Goal: Check status: Check status

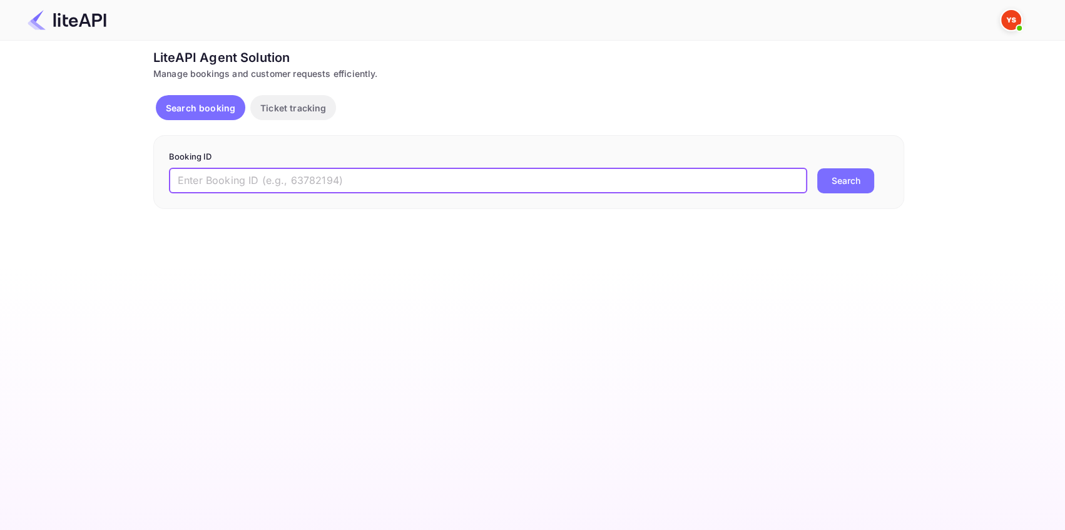
click at [247, 175] on input "text" at bounding box center [488, 180] width 638 height 25
paste input "7677646"
type input "7677646"
click at [837, 180] on button "Search" at bounding box center [845, 180] width 57 height 25
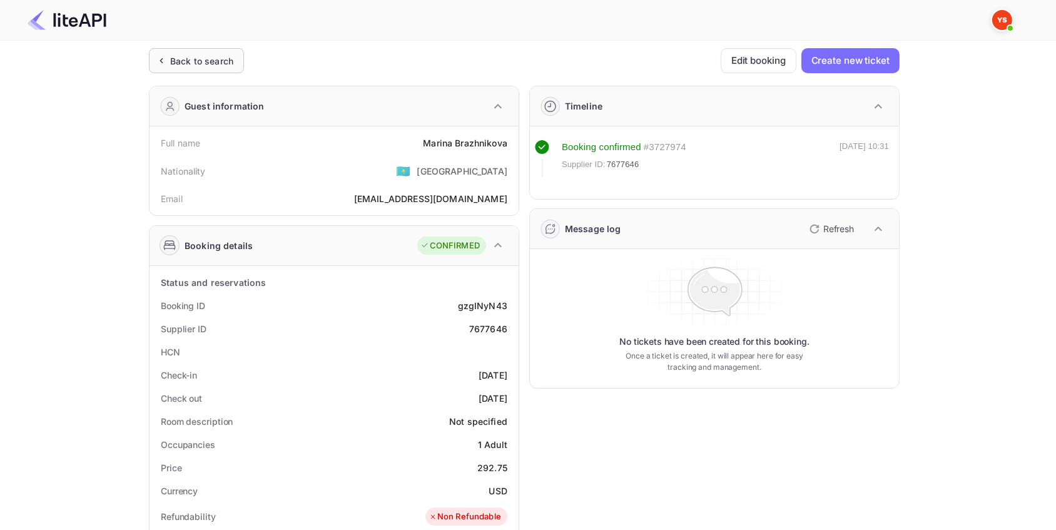
click at [217, 53] on div "Back to search" at bounding box center [196, 60] width 95 height 25
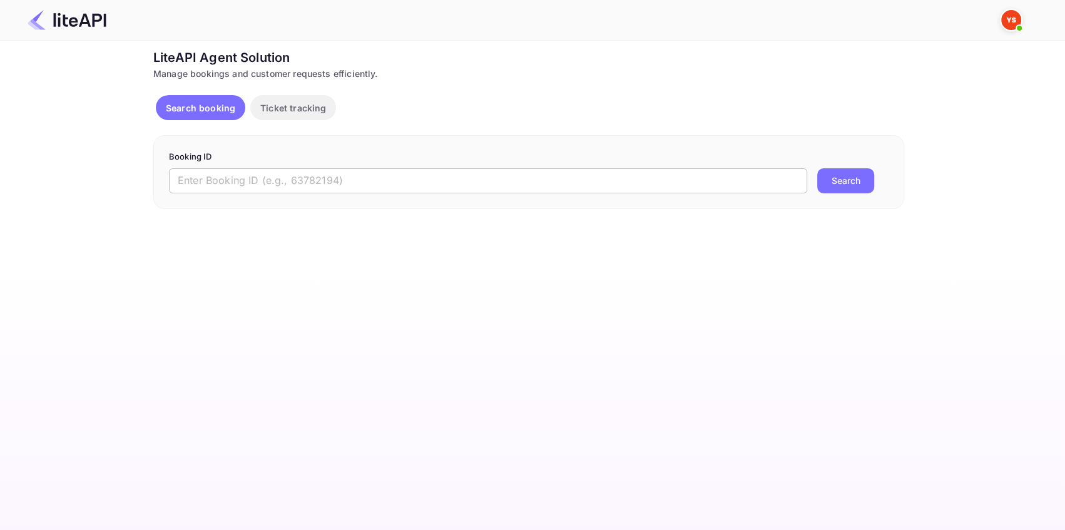
click at [344, 181] on input "text" at bounding box center [488, 180] width 638 height 25
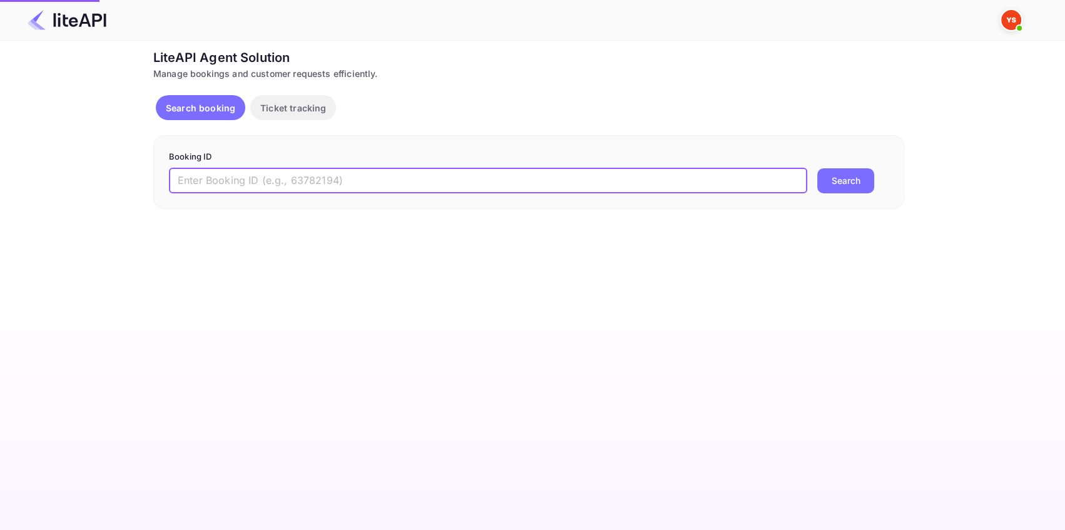
paste input "8658441"
type input "8658441"
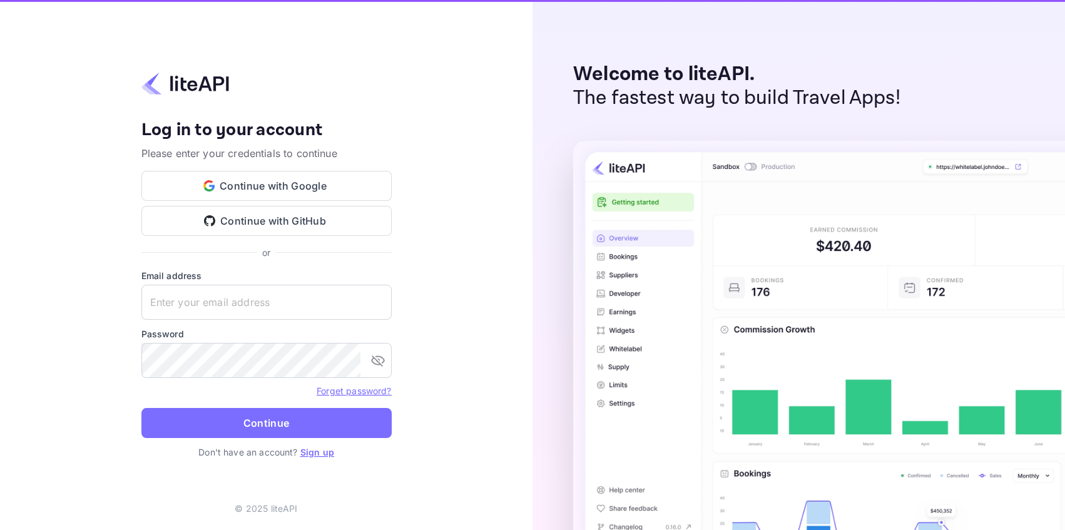
type input "adminpassword_support@yandex-team.ru"
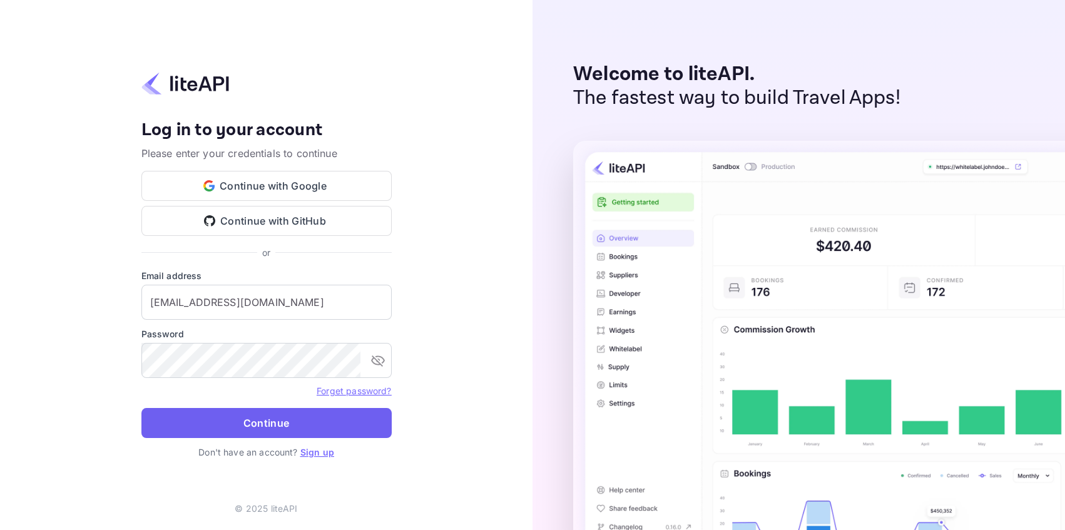
click at [285, 423] on button "Continue" at bounding box center [266, 423] width 250 height 30
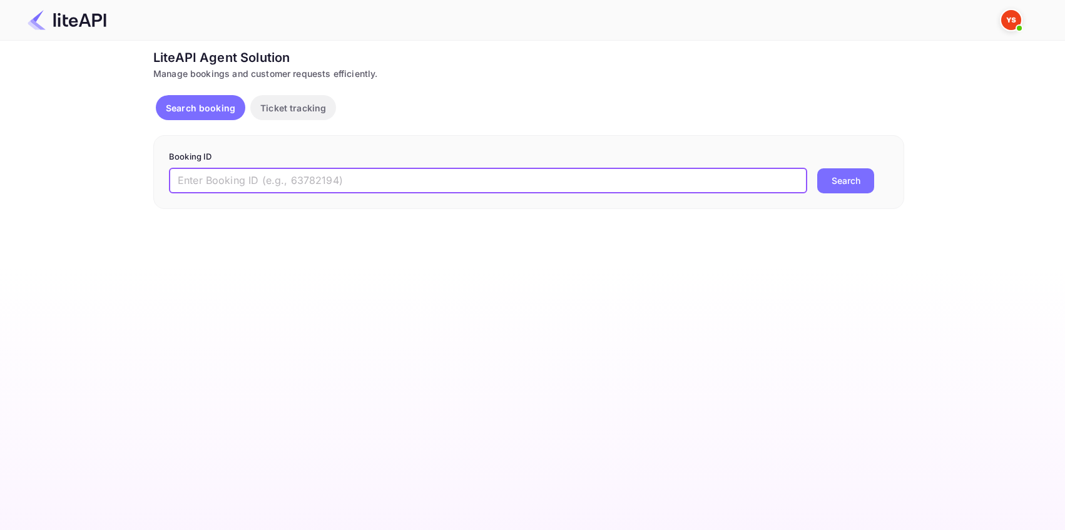
click at [247, 186] on input "text" at bounding box center [488, 180] width 638 height 25
type input "8658441"
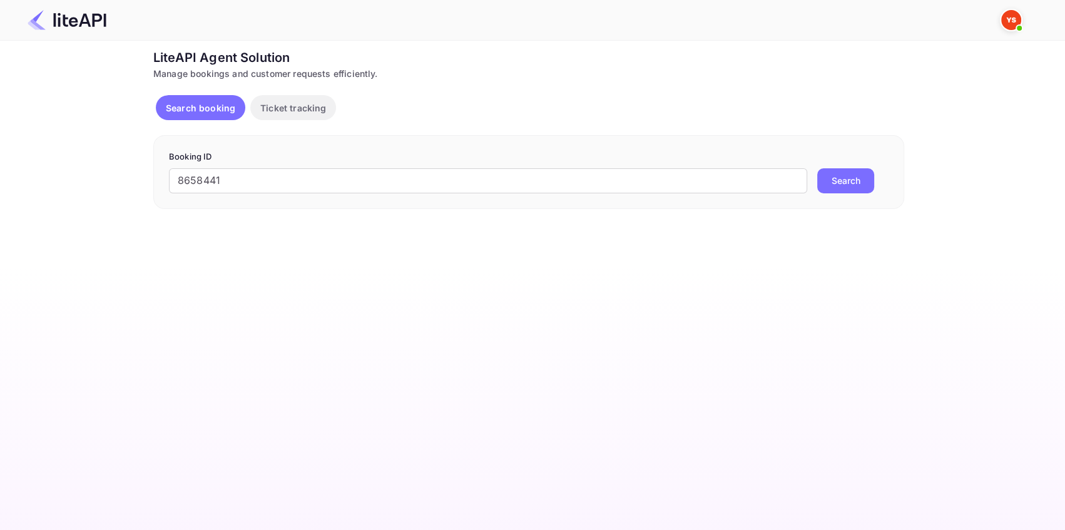
click at [865, 185] on button "Search" at bounding box center [845, 180] width 57 height 25
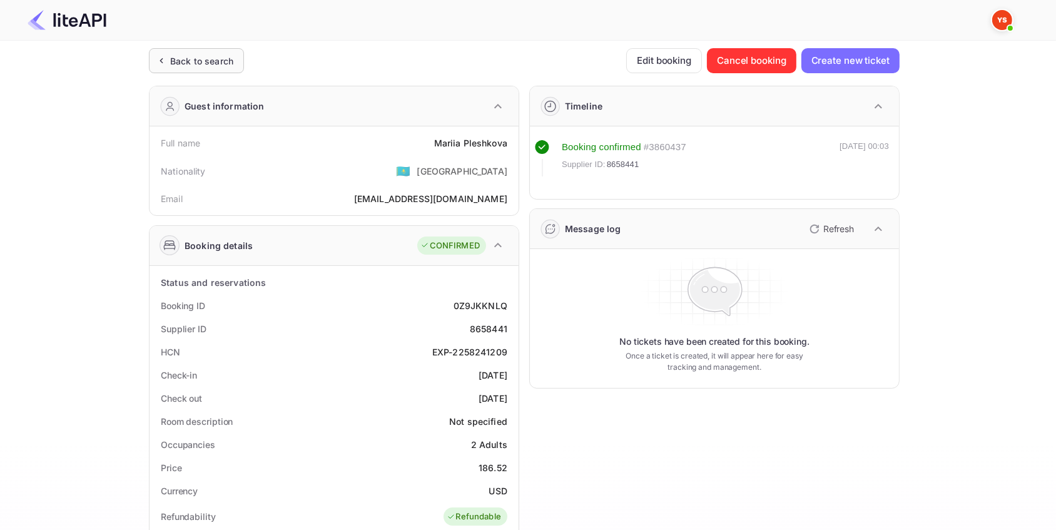
click at [230, 55] on div "Back to search" at bounding box center [201, 60] width 63 height 13
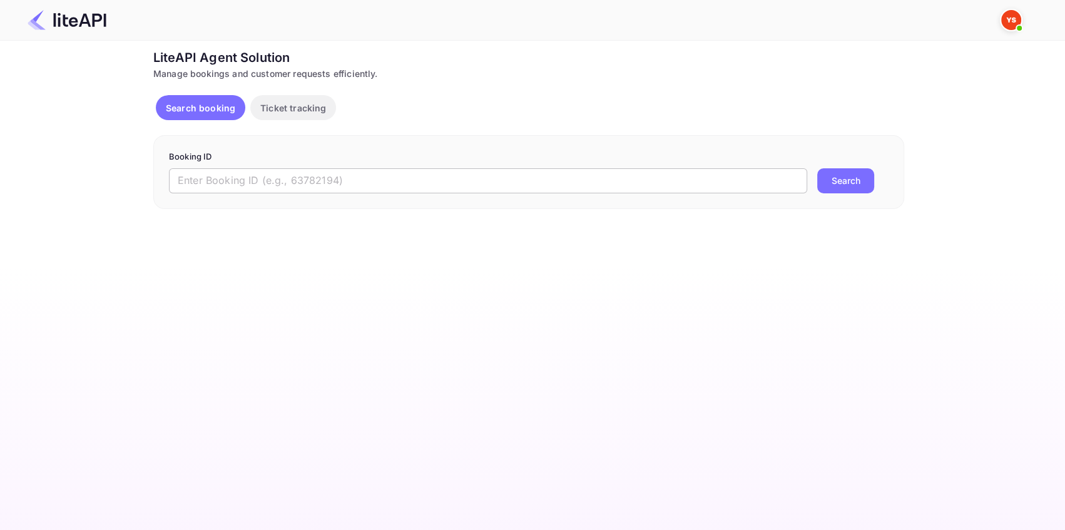
drag, startPoint x: 312, startPoint y: 180, endPoint x: 322, endPoint y: 180, distance: 10.0
click at [312, 180] on input "text" at bounding box center [488, 180] width 638 height 25
paste input "8515500"
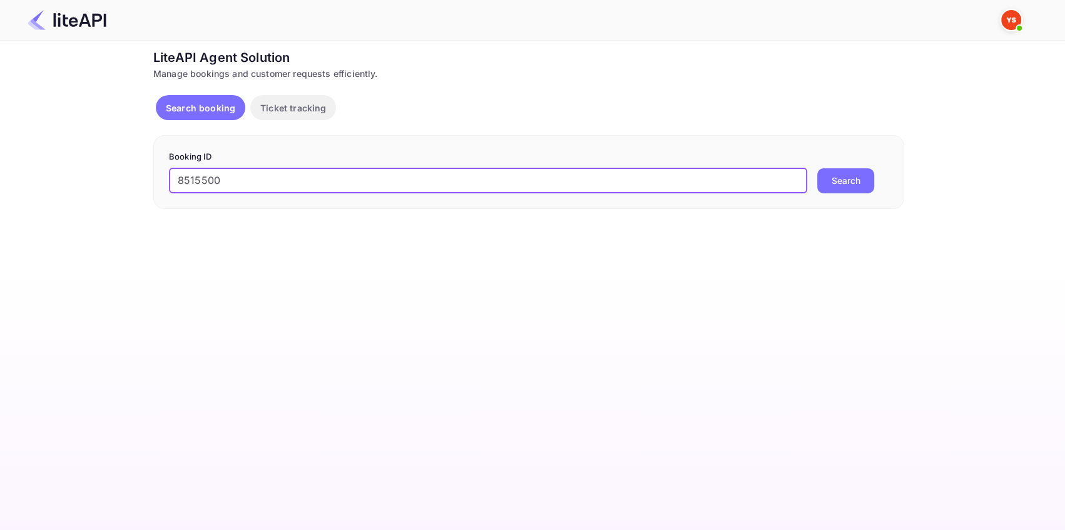
type input "8515500"
click at [845, 185] on button "Search" at bounding box center [845, 180] width 57 height 25
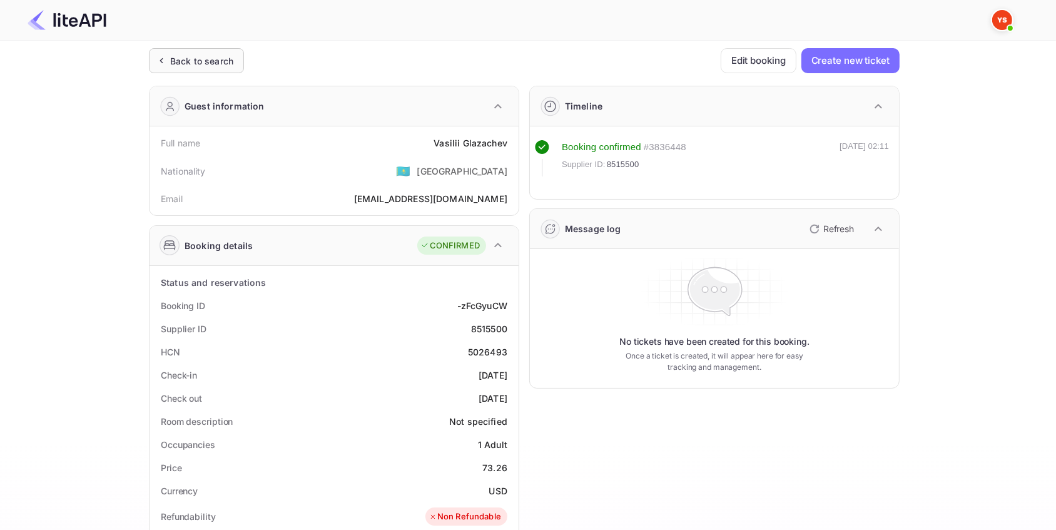
click at [215, 63] on div "Back to search" at bounding box center [201, 60] width 63 height 13
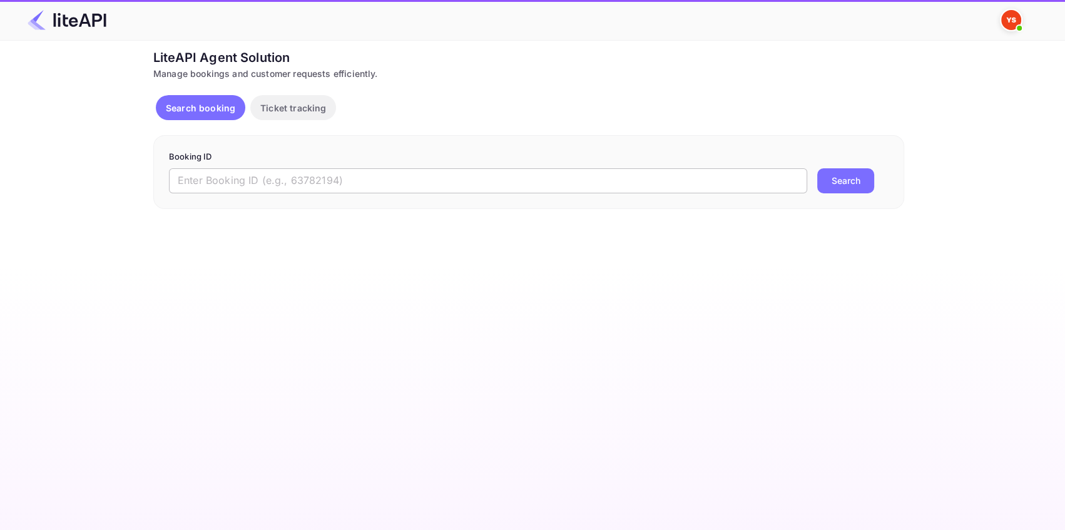
click at [215, 181] on input "text" at bounding box center [488, 180] width 638 height 25
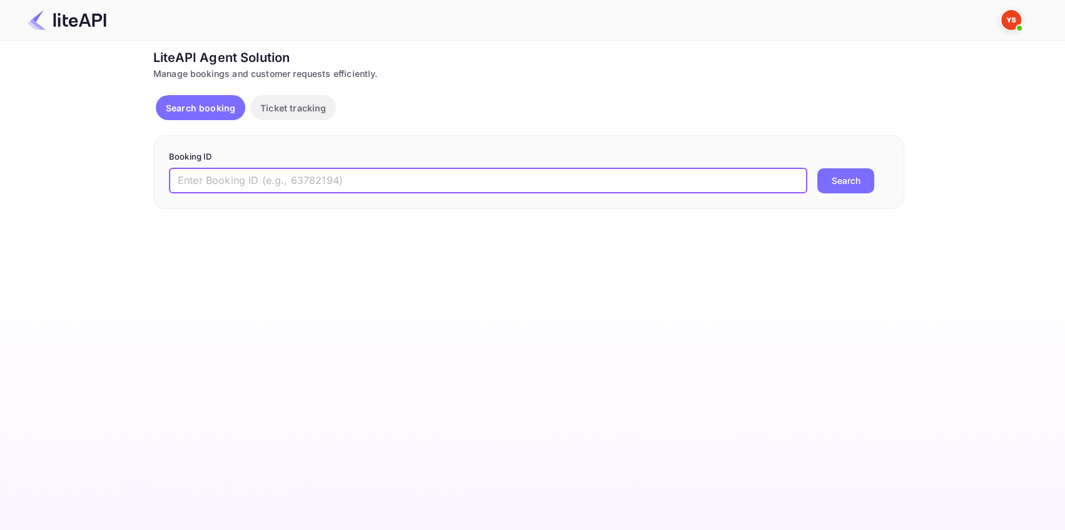
paste input "8863874"
type input "8863874"
click at [838, 178] on button "Search" at bounding box center [845, 180] width 57 height 25
